Goal: Find specific page/section

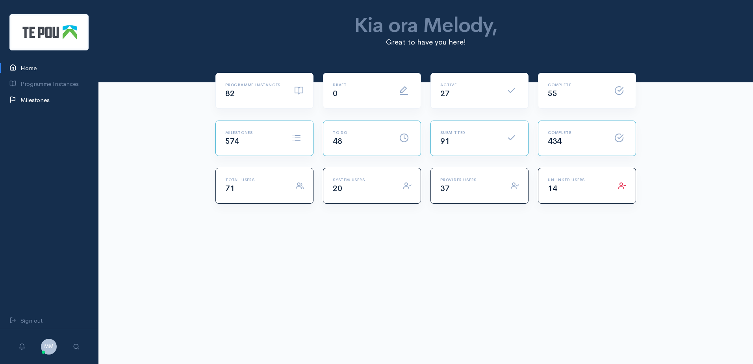
click at [45, 102] on link "Milestones" at bounding box center [49, 100] width 98 height 16
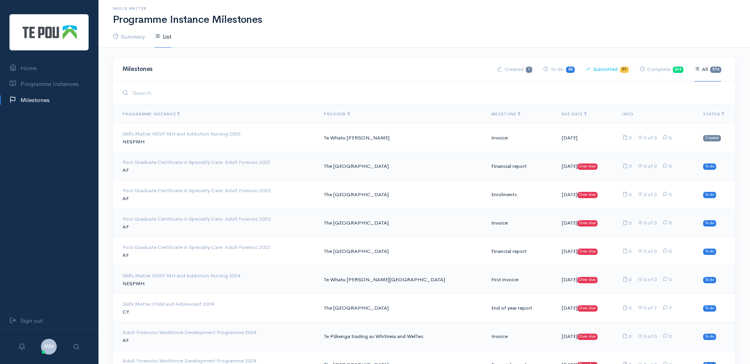
click at [608, 66] on link "Submitted 91" at bounding box center [607, 69] width 43 height 24
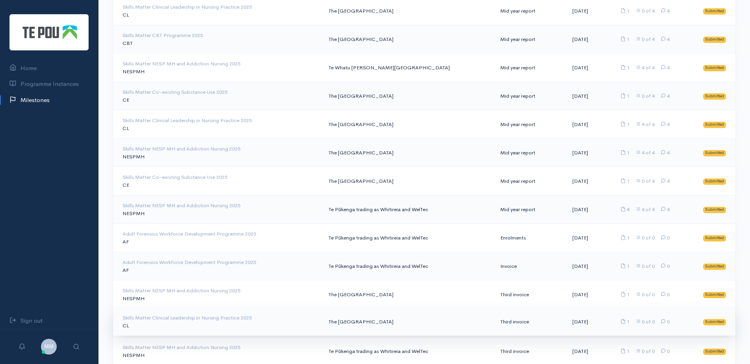
scroll to position [2378, 0]
